Goal: Task Accomplishment & Management: Use online tool/utility

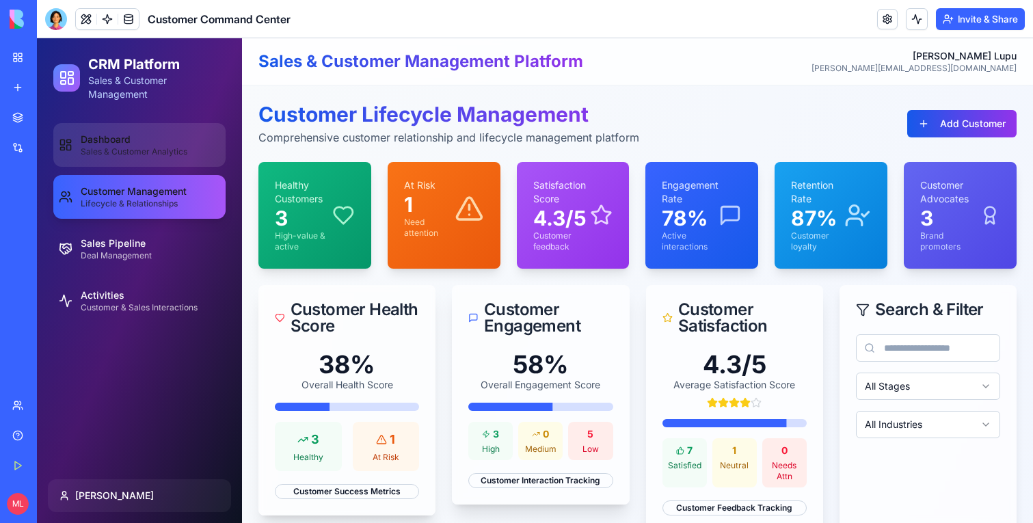
click at [116, 161] on link "Dashboard Sales & Customer Analytics" at bounding box center [139, 145] width 172 height 44
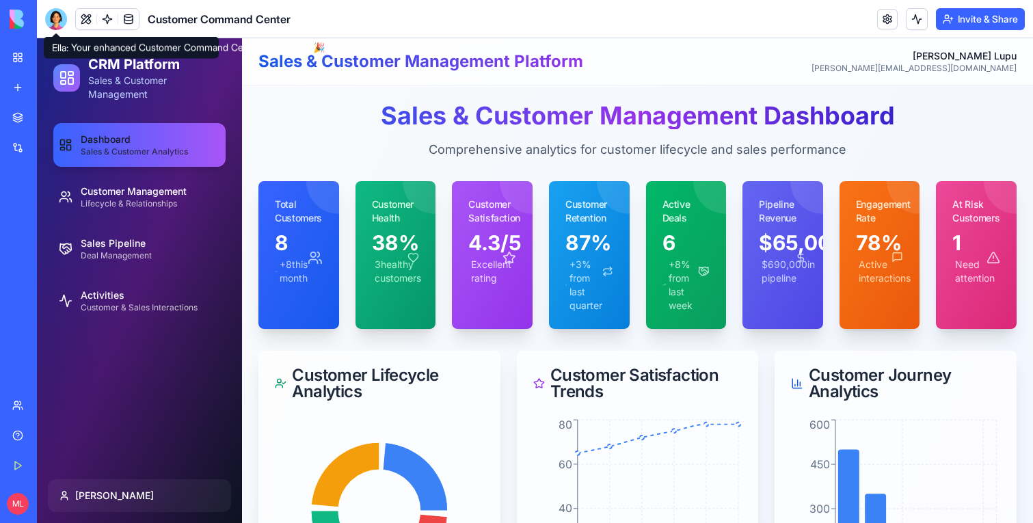
click at [50, 18] on div at bounding box center [56, 19] width 22 height 22
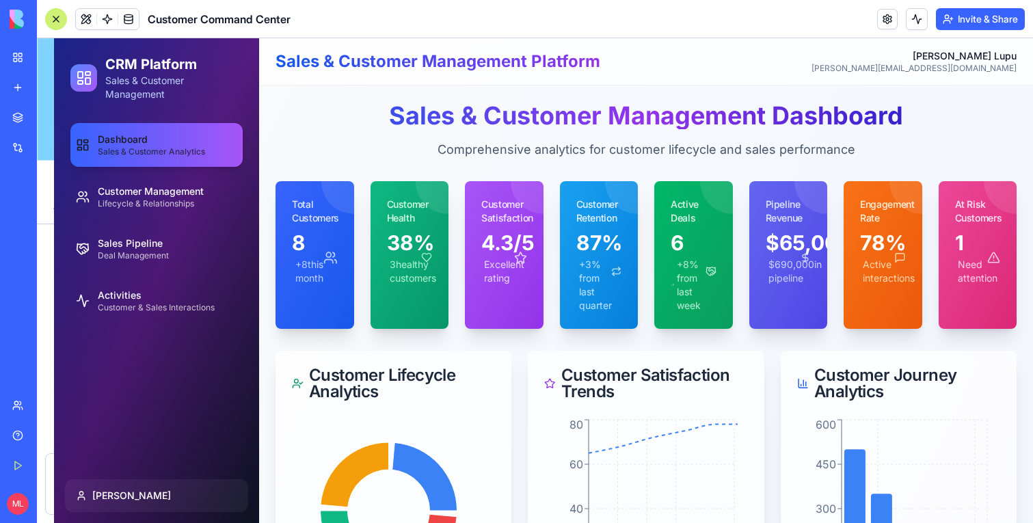
scroll to position [1133, 0]
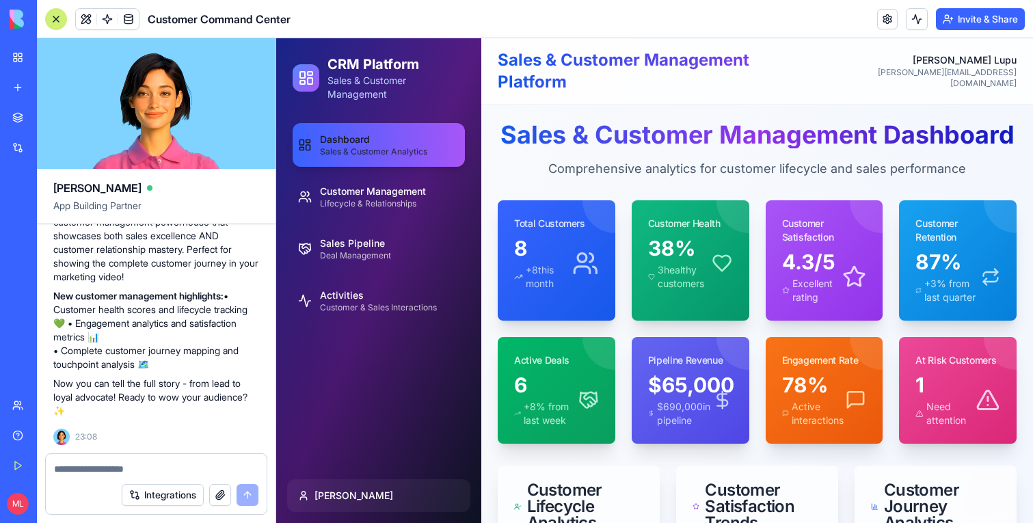
click at [24, 86] on link "New app" at bounding box center [31, 87] width 55 height 27
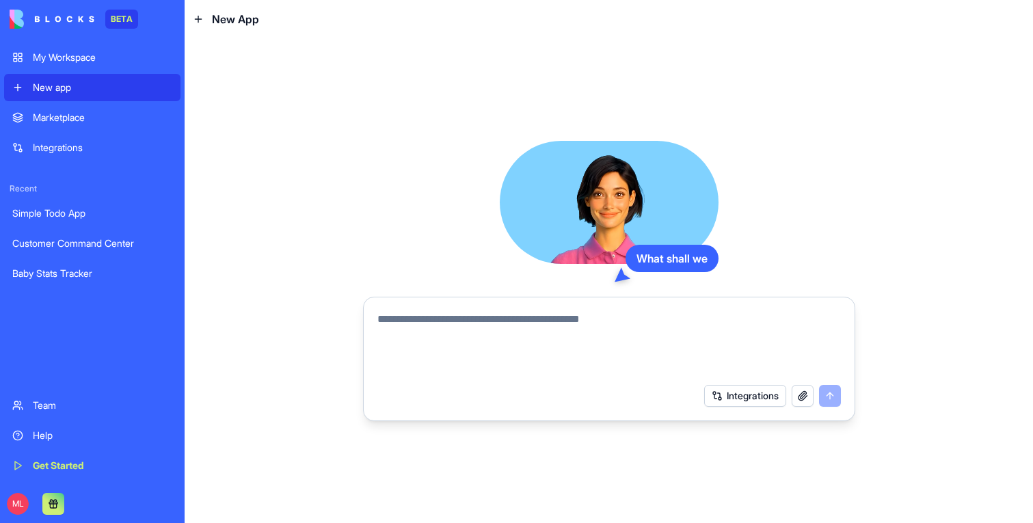
click at [556, 329] on textarea at bounding box center [608, 344] width 463 height 66
paste textarea "**********"
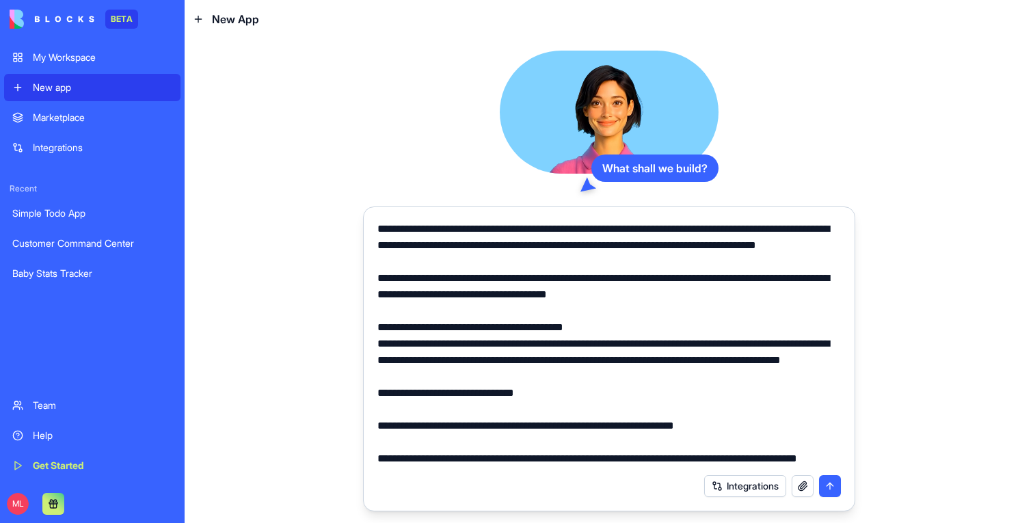
drag, startPoint x: 567, startPoint y: 260, endPoint x: 482, endPoint y: 258, distance: 84.8
click at [482, 258] on textarea at bounding box center [608, 344] width 463 height 246
drag, startPoint x: 749, startPoint y: 312, endPoint x: 360, endPoint y: 224, distance: 398.8
click at [360, 224] on div "What shall we build? Integrations" at bounding box center [609, 280] width 848 height 485
type textarea "**********"
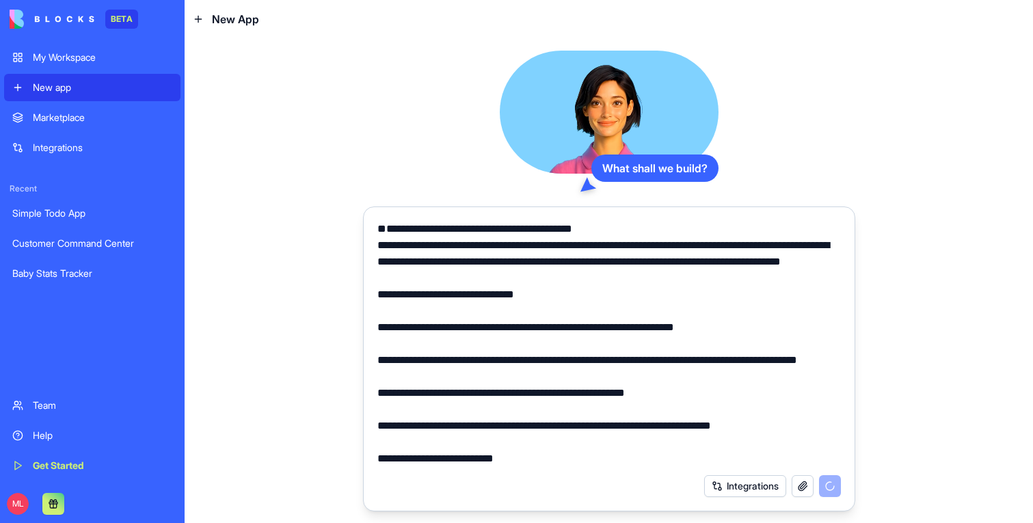
scroll to position [689, 0]
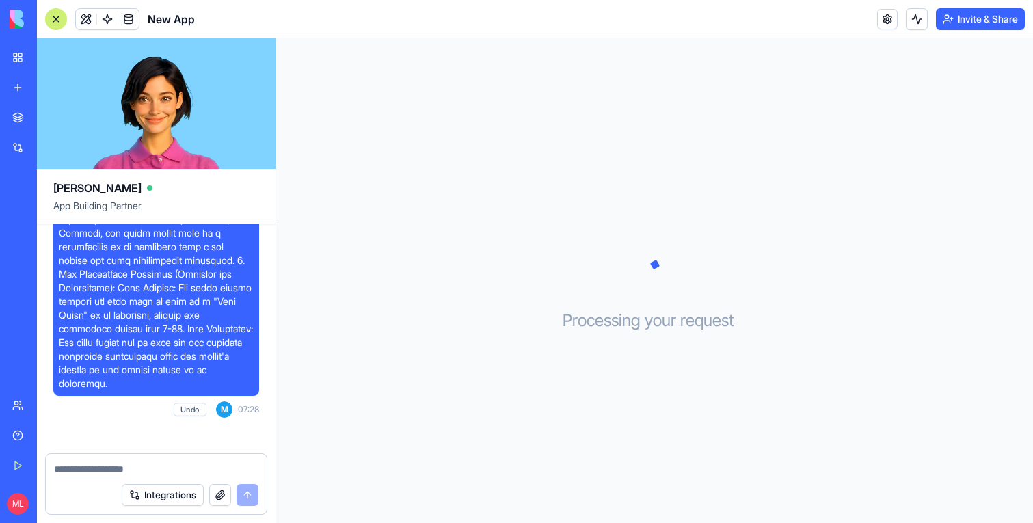
scroll to position [1278, 0]
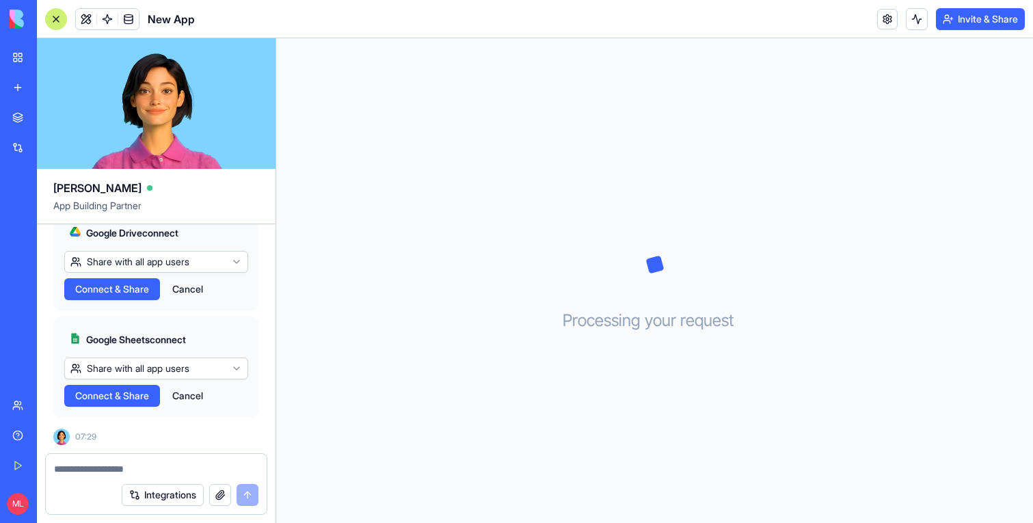
click at [197, 287] on button "Cancel" at bounding box center [187, 289] width 44 height 22
click at [197, 395] on button "Cancel" at bounding box center [187, 396] width 44 height 22
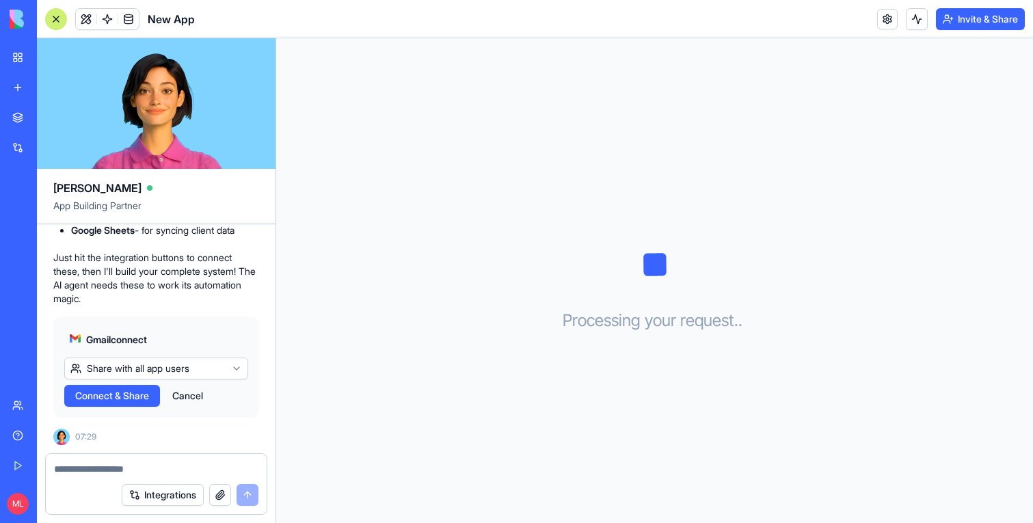
click at [193, 402] on button "Cancel" at bounding box center [187, 396] width 44 height 22
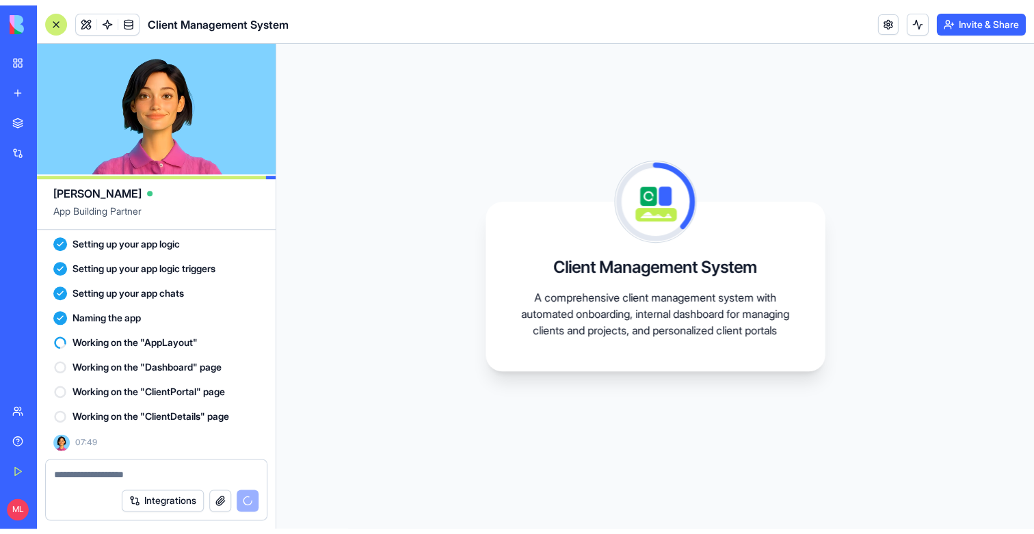
scroll to position [1327, 0]
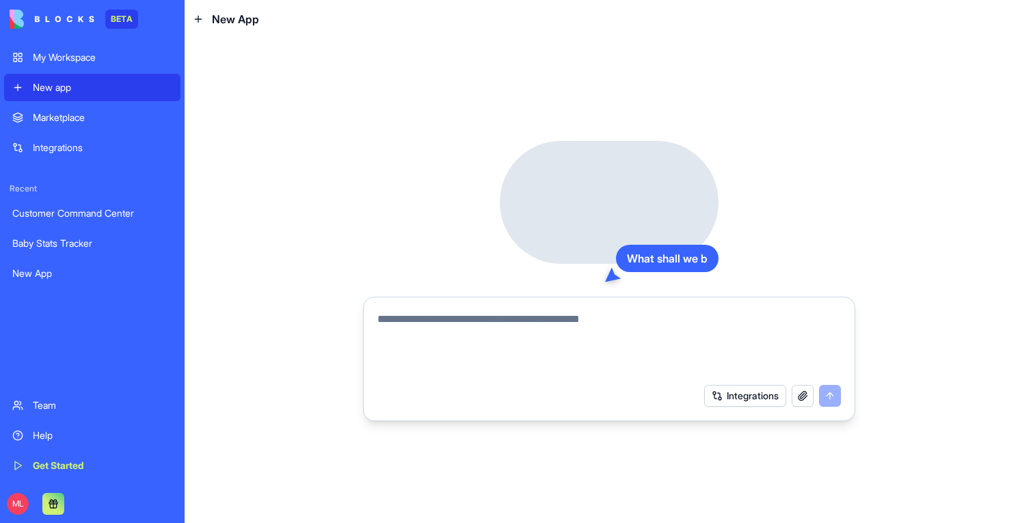
click at [512, 331] on textarea at bounding box center [608, 344] width 463 height 66
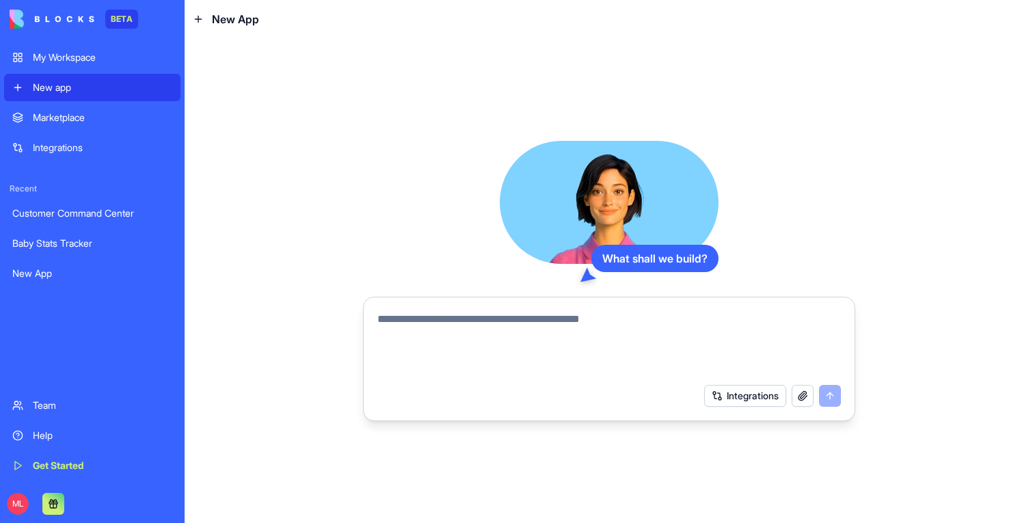
paste textarea "**********"
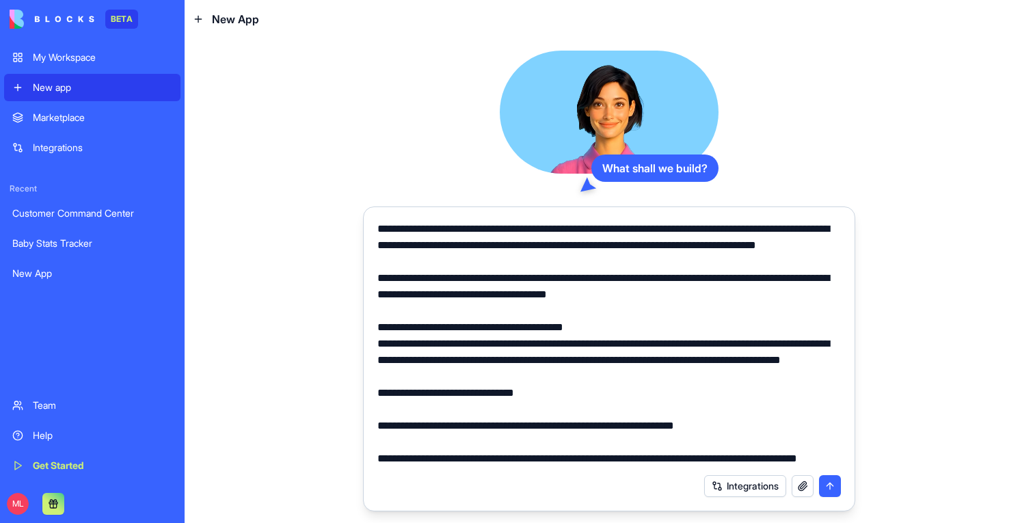
drag, startPoint x: 701, startPoint y: 308, endPoint x: 355, endPoint y: 188, distance: 365.6
click at [355, 188] on div "What shall we build? Integrations" at bounding box center [609, 280] width 848 height 485
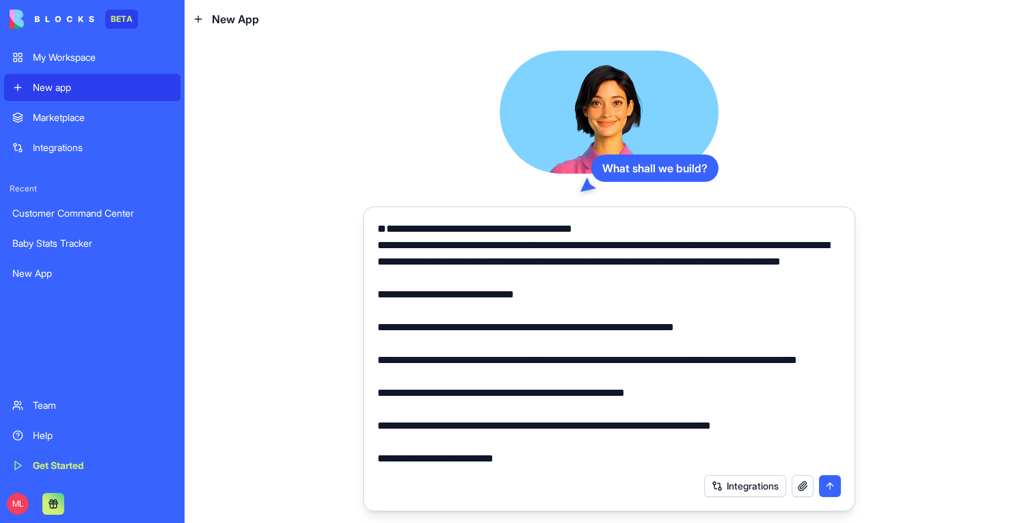
click at [715, 251] on textarea at bounding box center [608, 344] width 463 height 246
click at [715, 272] on textarea at bounding box center [608, 344] width 463 height 246
click at [747, 262] on textarea at bounding box center [608, 344] width 463 height 246
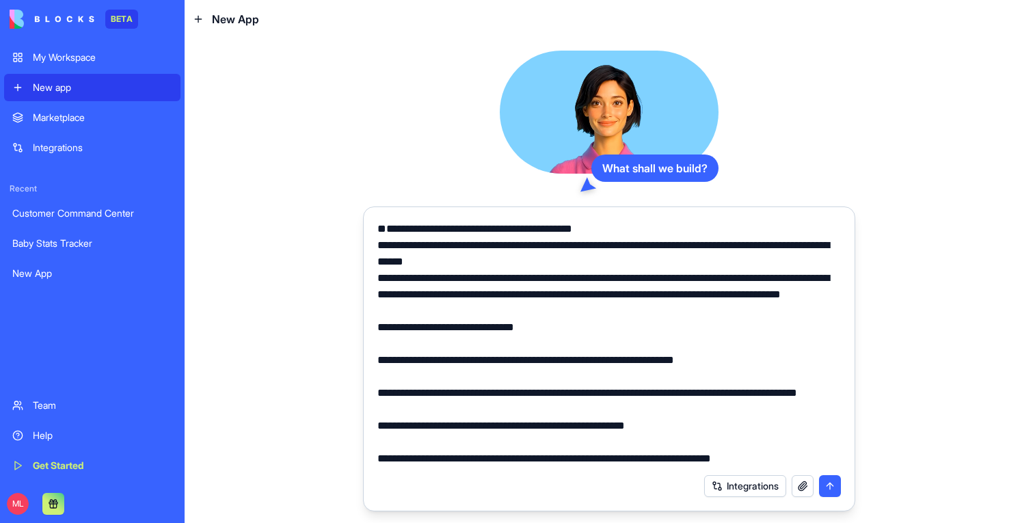
type textarea "**********"
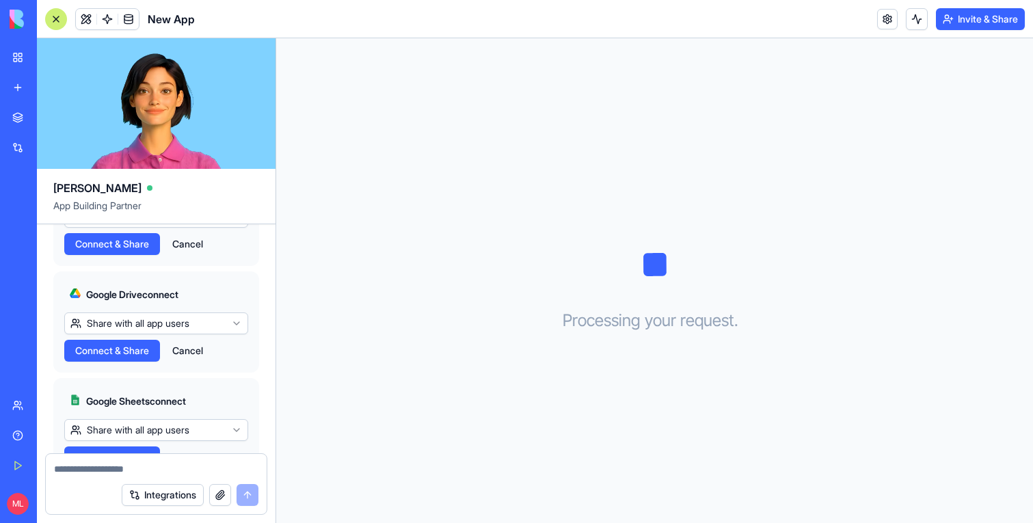
scroll to position [1176, 0]
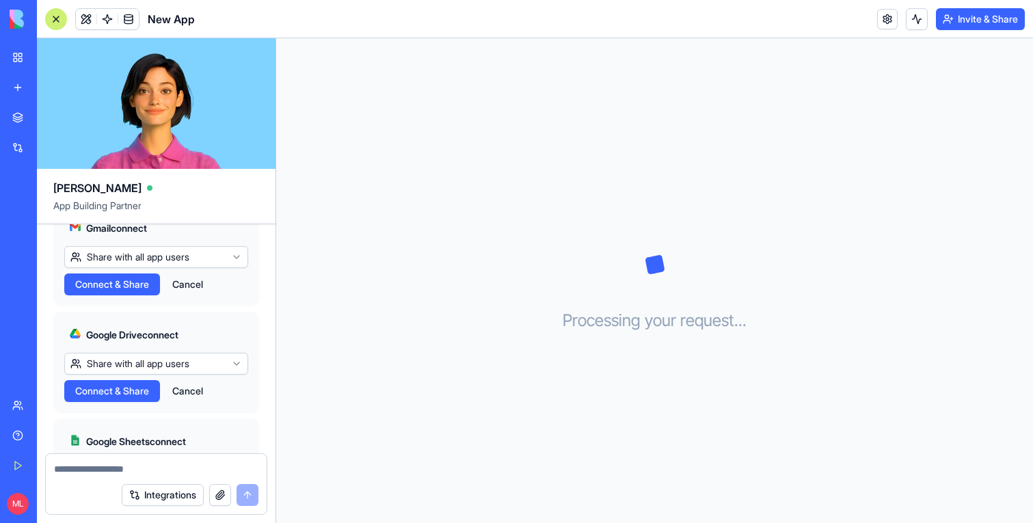
click at [188, 295] on button "Cancel" at bounding box center [187, 284] width 44 height 22
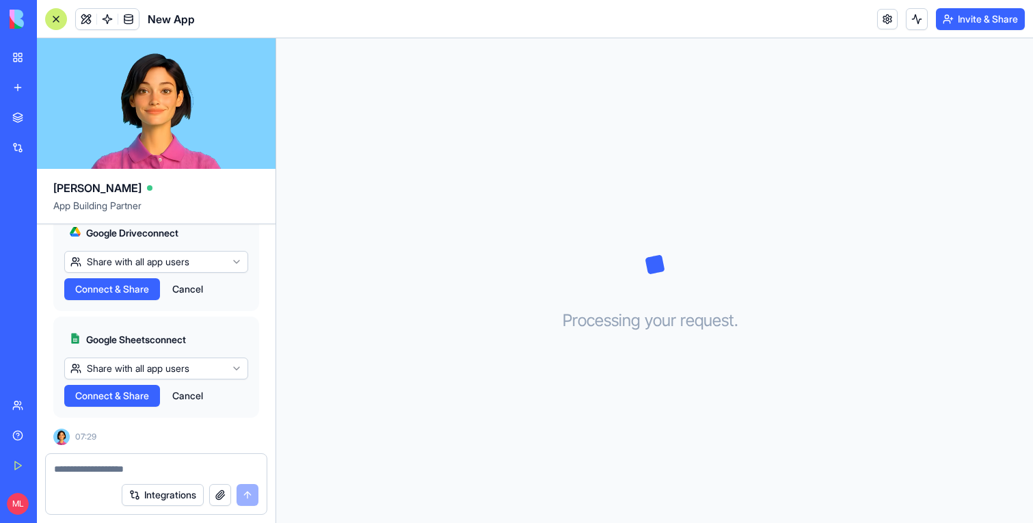
click at [189, 300] on button "Cancel" at bounding box center [187, 289] width 44 height 22
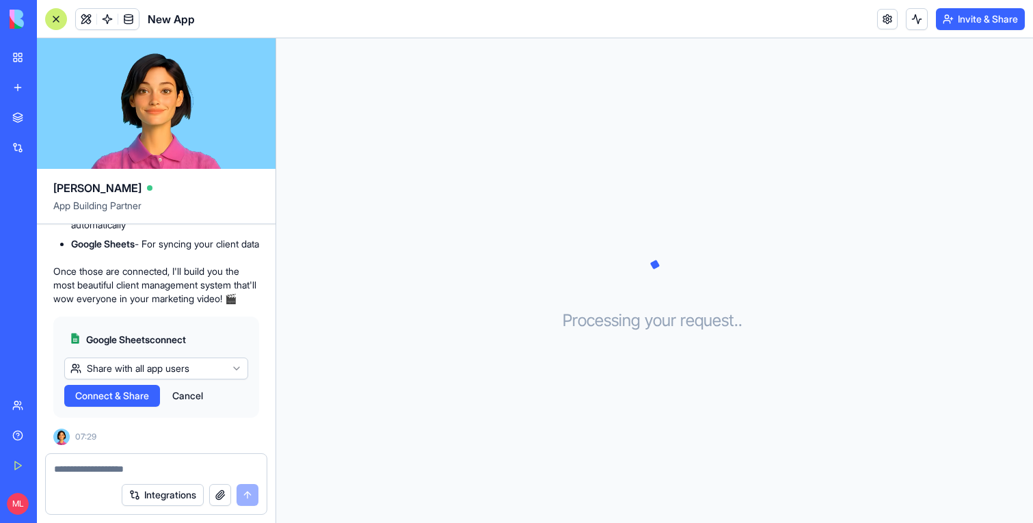
click at [187, 398] on button "Cancel" at bounding box center [187, 396] width 44 height 22
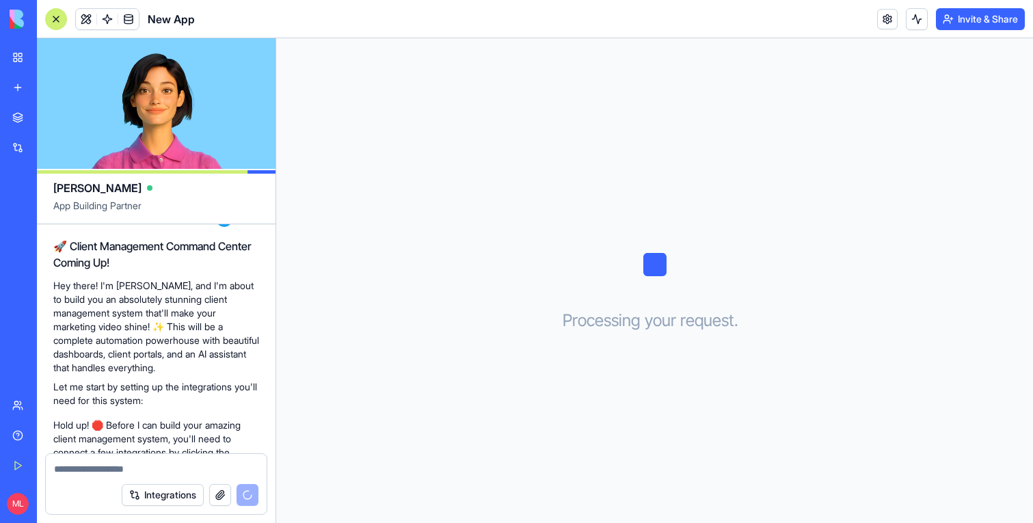
scroll to position [715, 0]
